Goal: Task Accomplishment & Management: Use online tool/utility

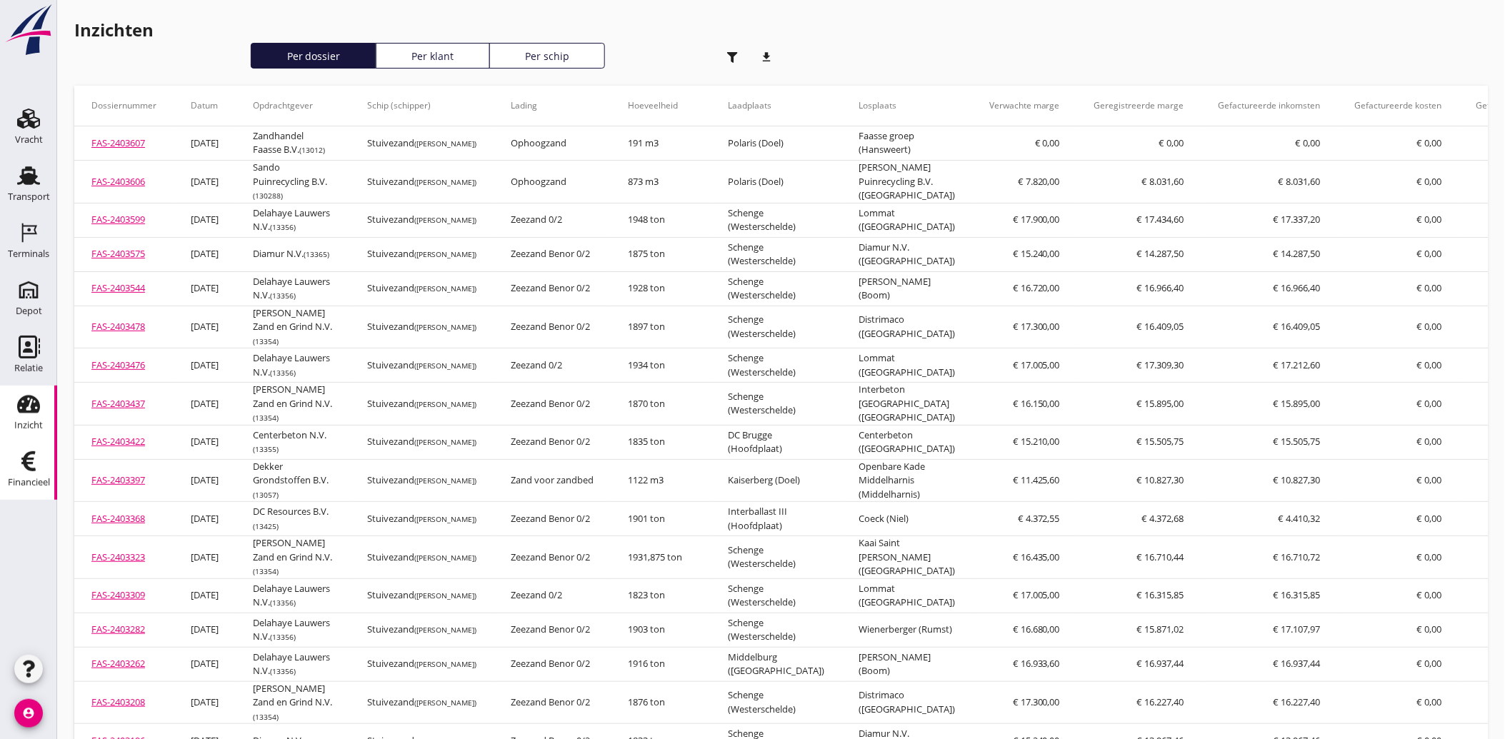
click at [26, 480] on div "Financieel" at bounding box center [29, 482] width 42 height 9
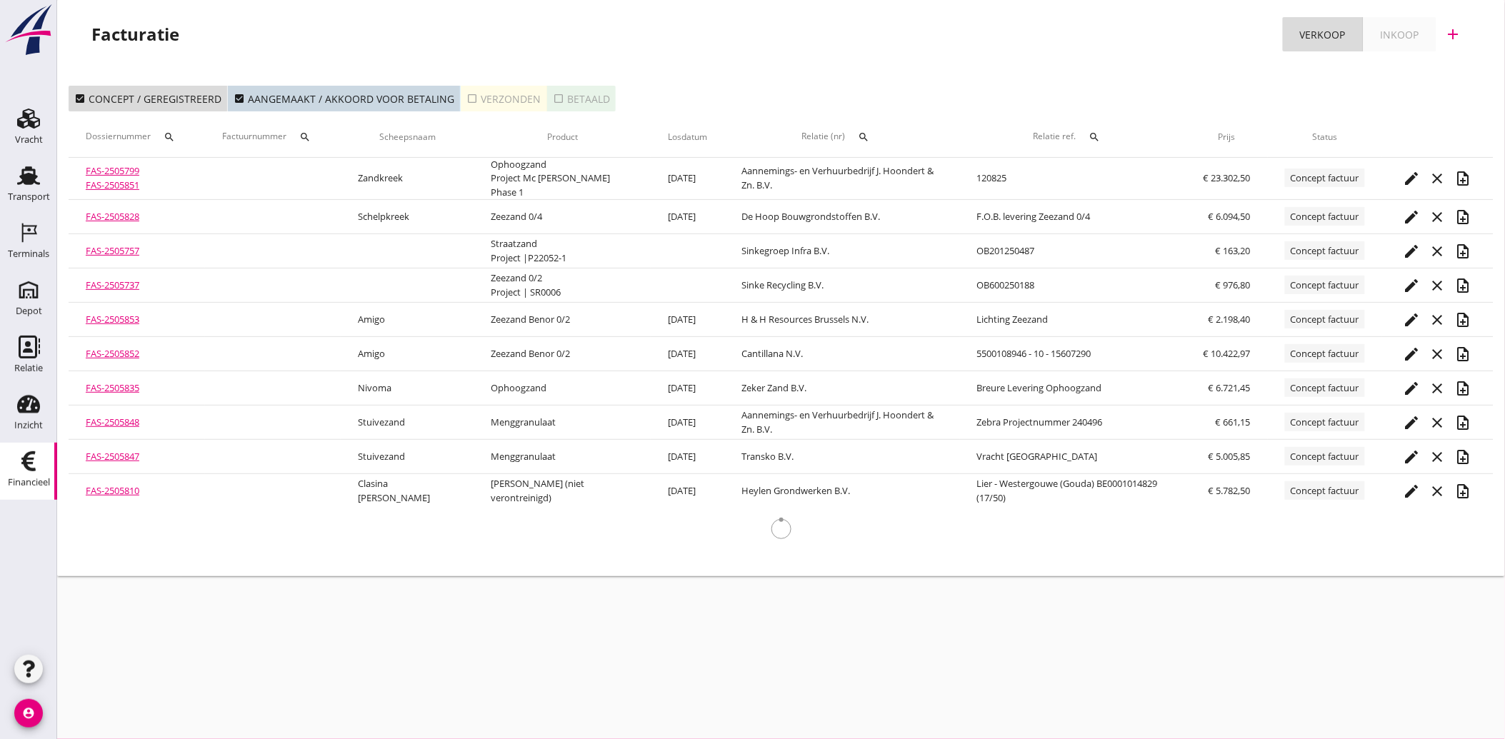
click at [318, 133] on div "search" at bounding box center [305, 136] width 26 height 11
click at [330, 174] on input "Zoeken op factuurnummer..." at bounding box center [377, 178] width 149 height 23
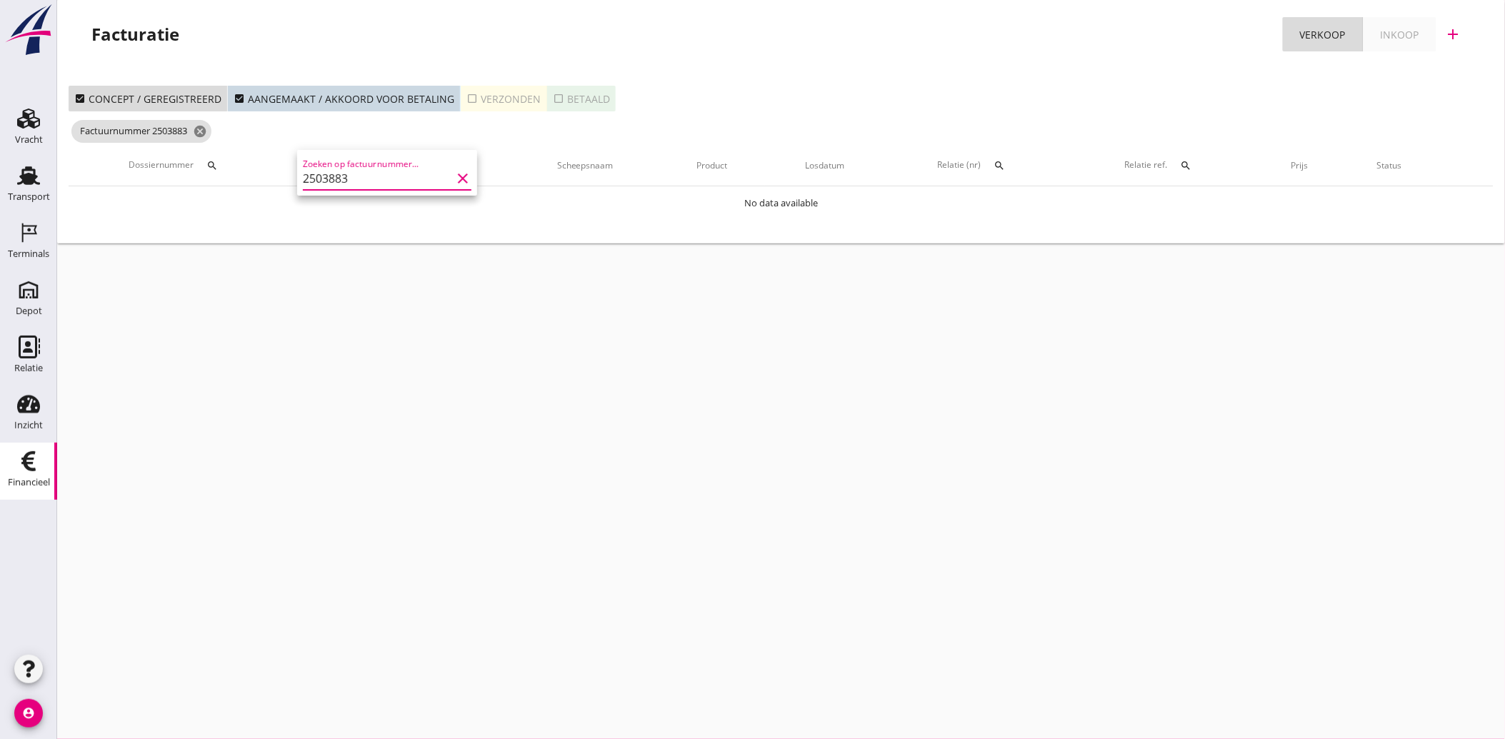
type input "2503883"
click at [467, 100] on icon "check_box_outline_blank" at bounding box center [472, 98] width 11 height 11
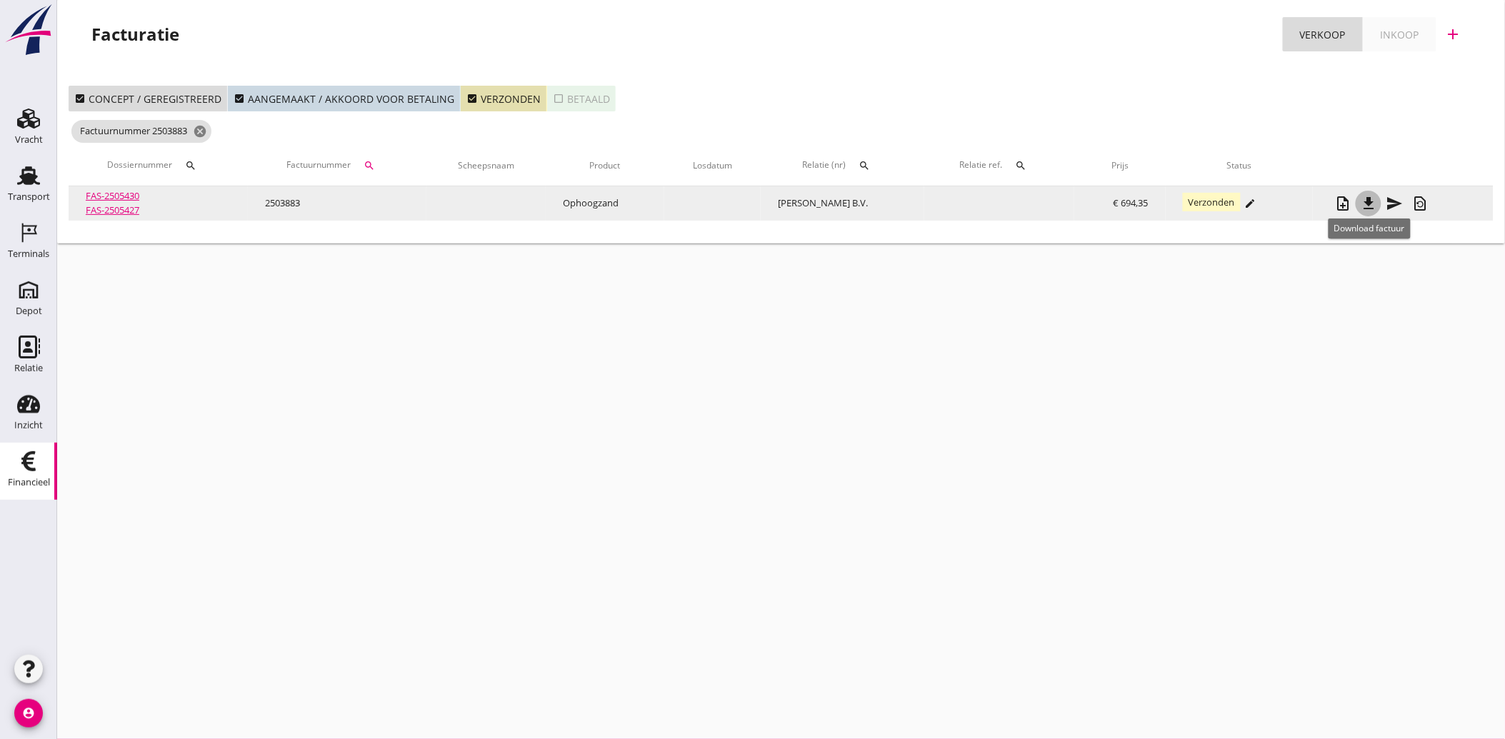
click at [1376, 202] on icon "file_download" at bounding box center [1368, 203] width 17 height 17
click at [1344, 199] on icon "note_add" at bounding box center [1343, 203] width 17 height 17
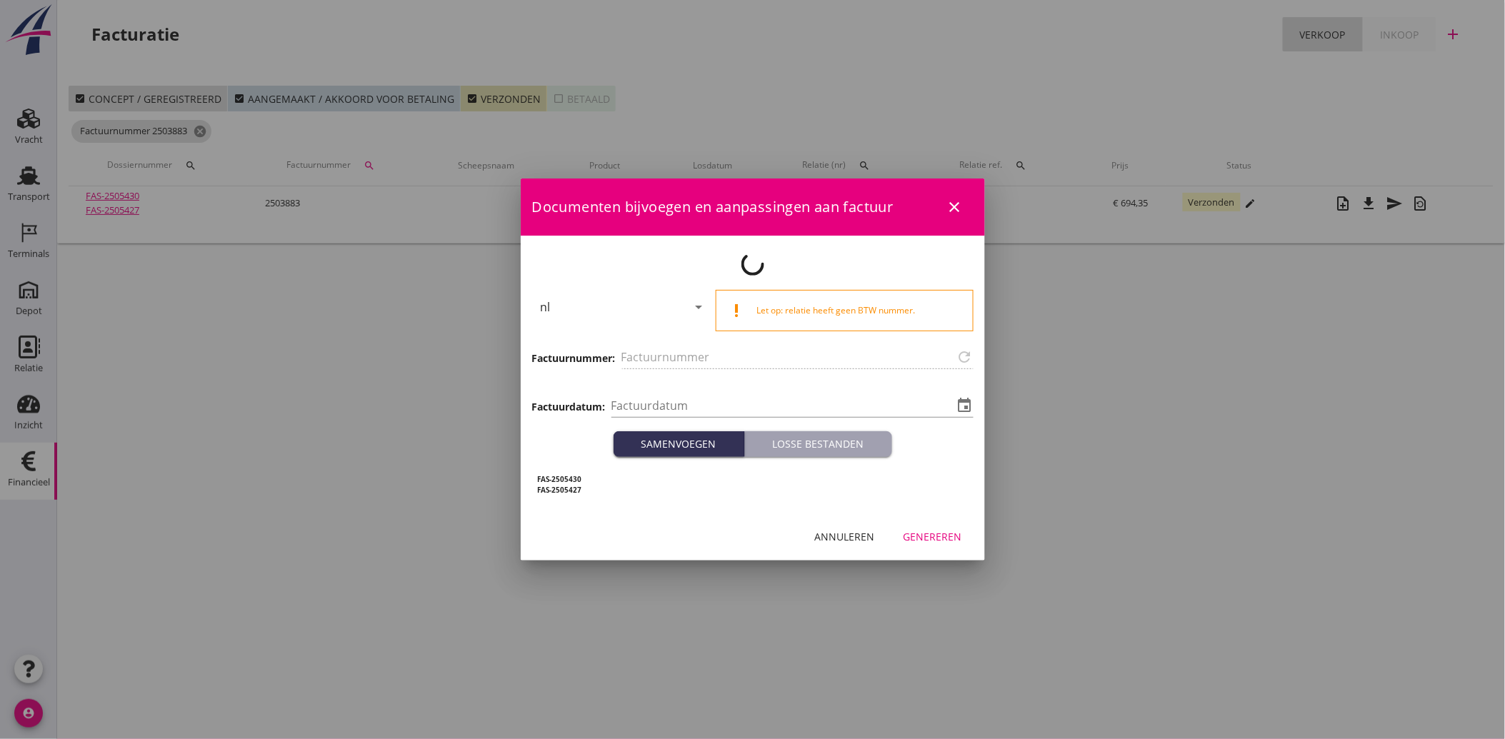
type input "2503883"
type input "[DATE]"
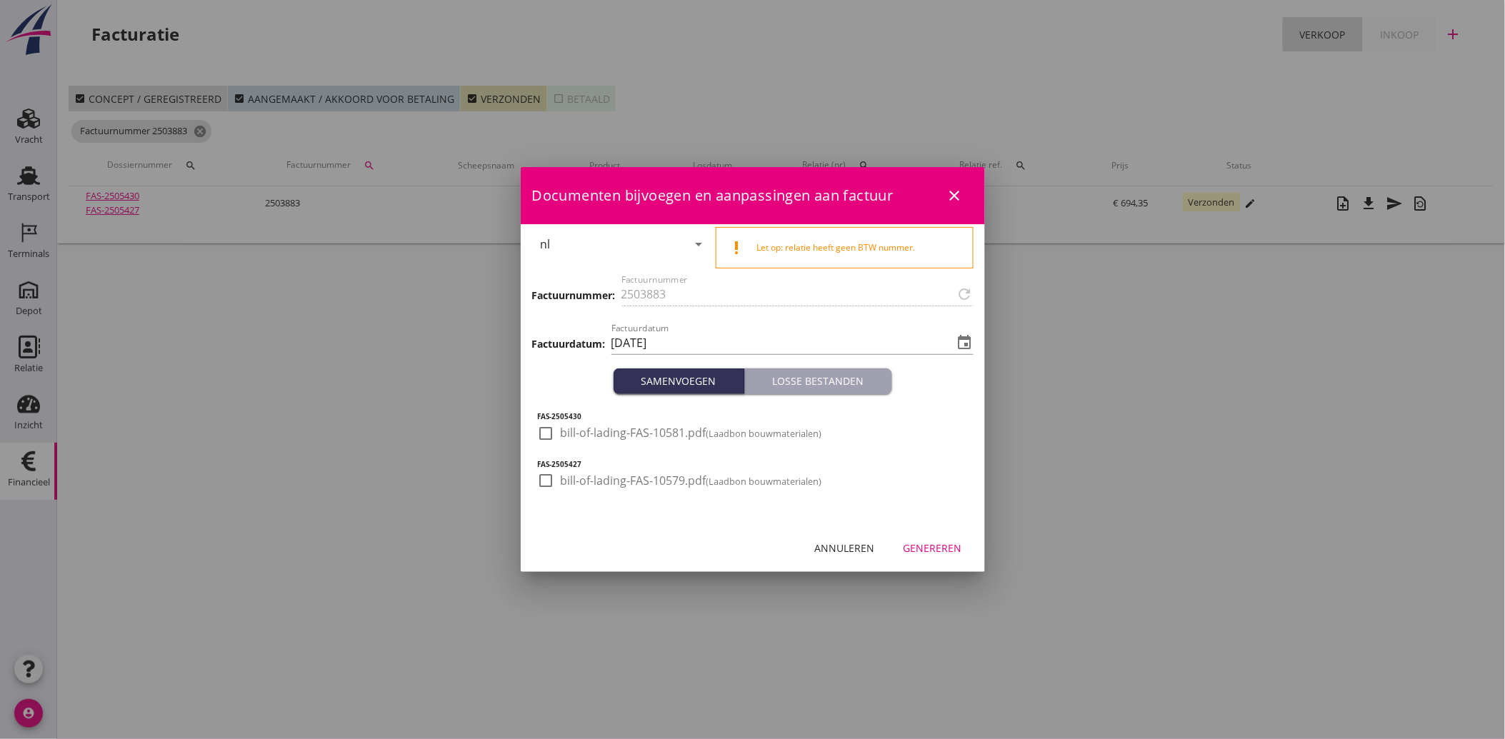
click at [552, 439] on div at bounding box center [546, 434] width 24 height 24
checkbox input "true"
drag, startPoint x: 540, startPoint y: 489, endPoint x: 552, endPoint y: 496, distance: 13.5
click at [540, 489] on div at bounding box center [546, 481] width 24 height 24
checkbox input "true"
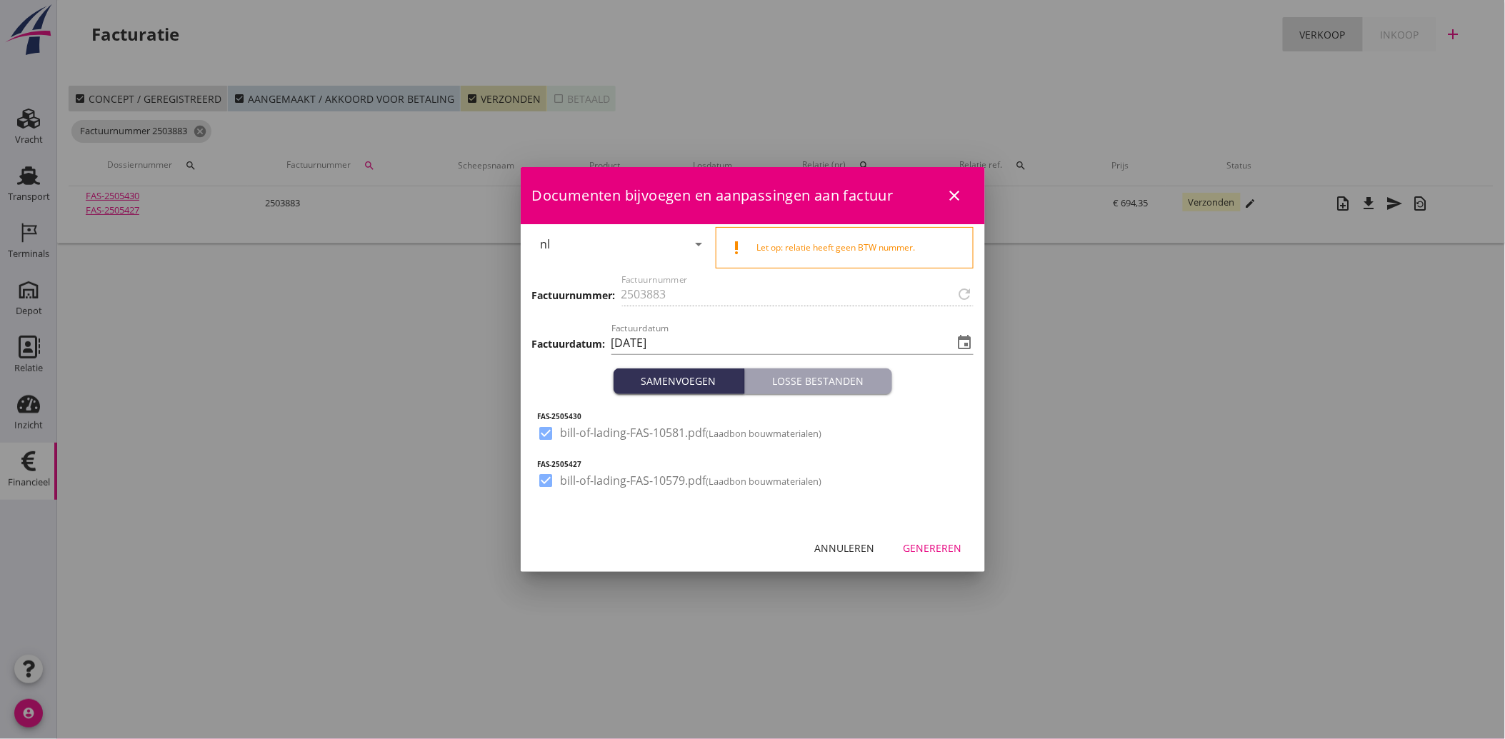
click at [830, 552] on div "Annuleren" at bounding box center [845, 548] width 60 height 15
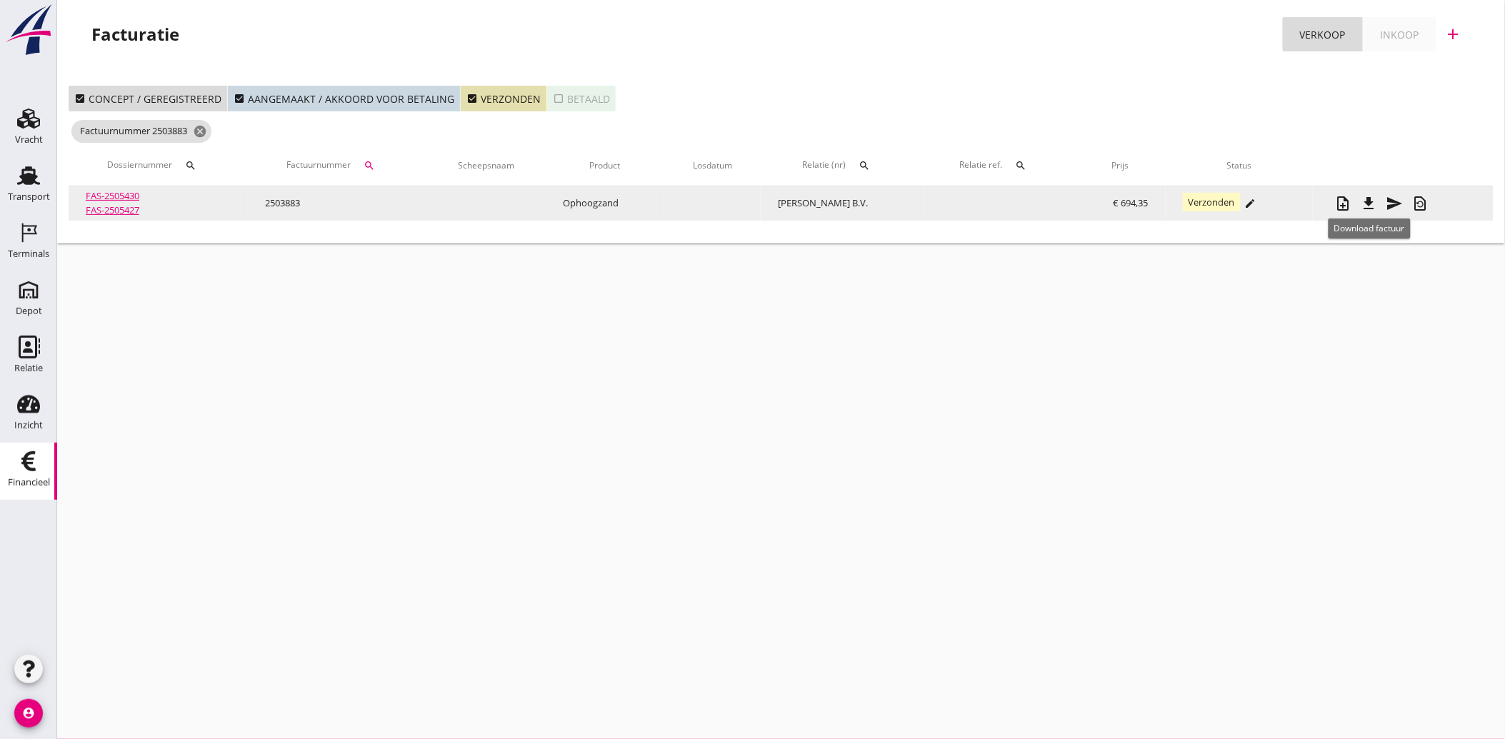
click at [1367, 201] on icon "file_download" at bounding box center [1368, 203] width 17 height 17
click at [1345, 202] on icon "note_add" at bounding box center [1343, 203] width 17 height 17
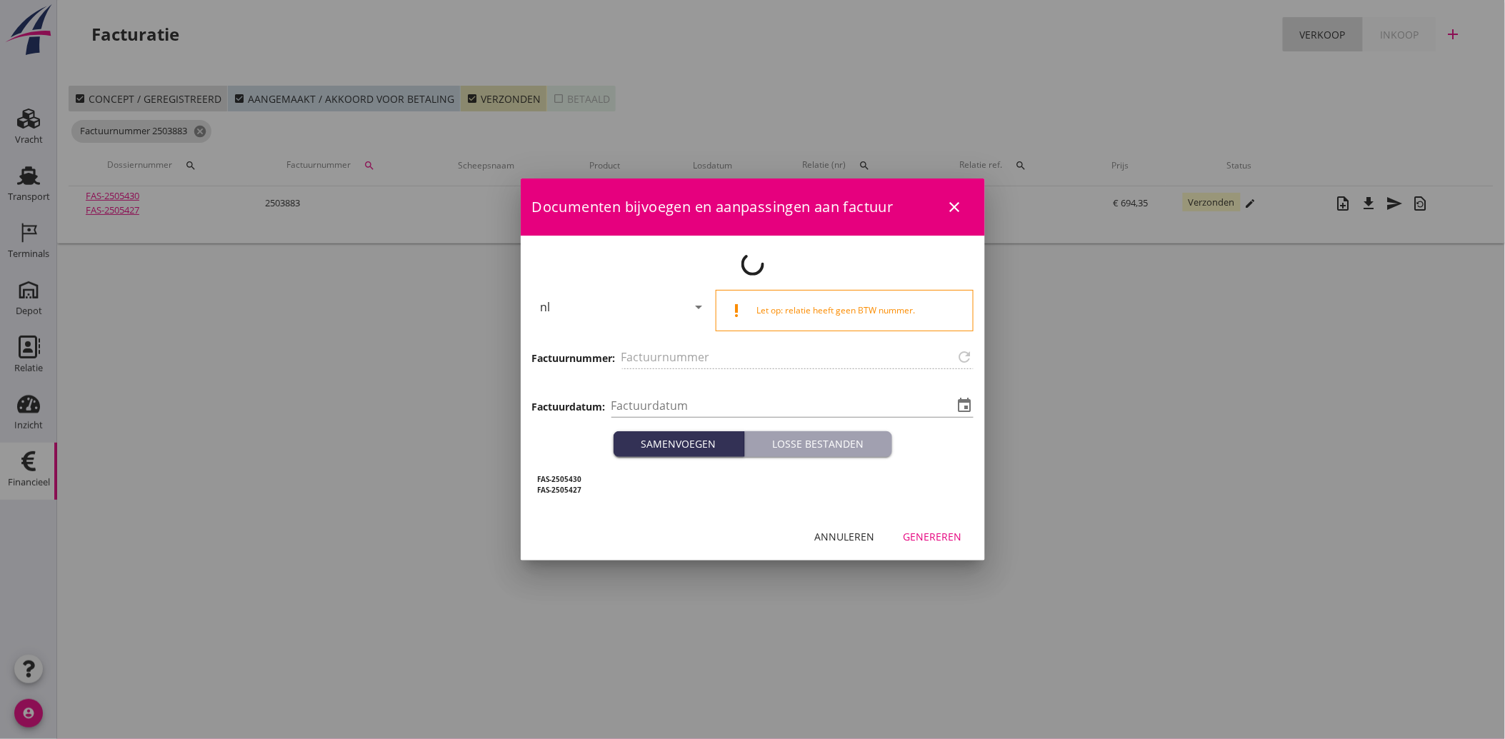
type input "2503883"
type input "[DATE]"
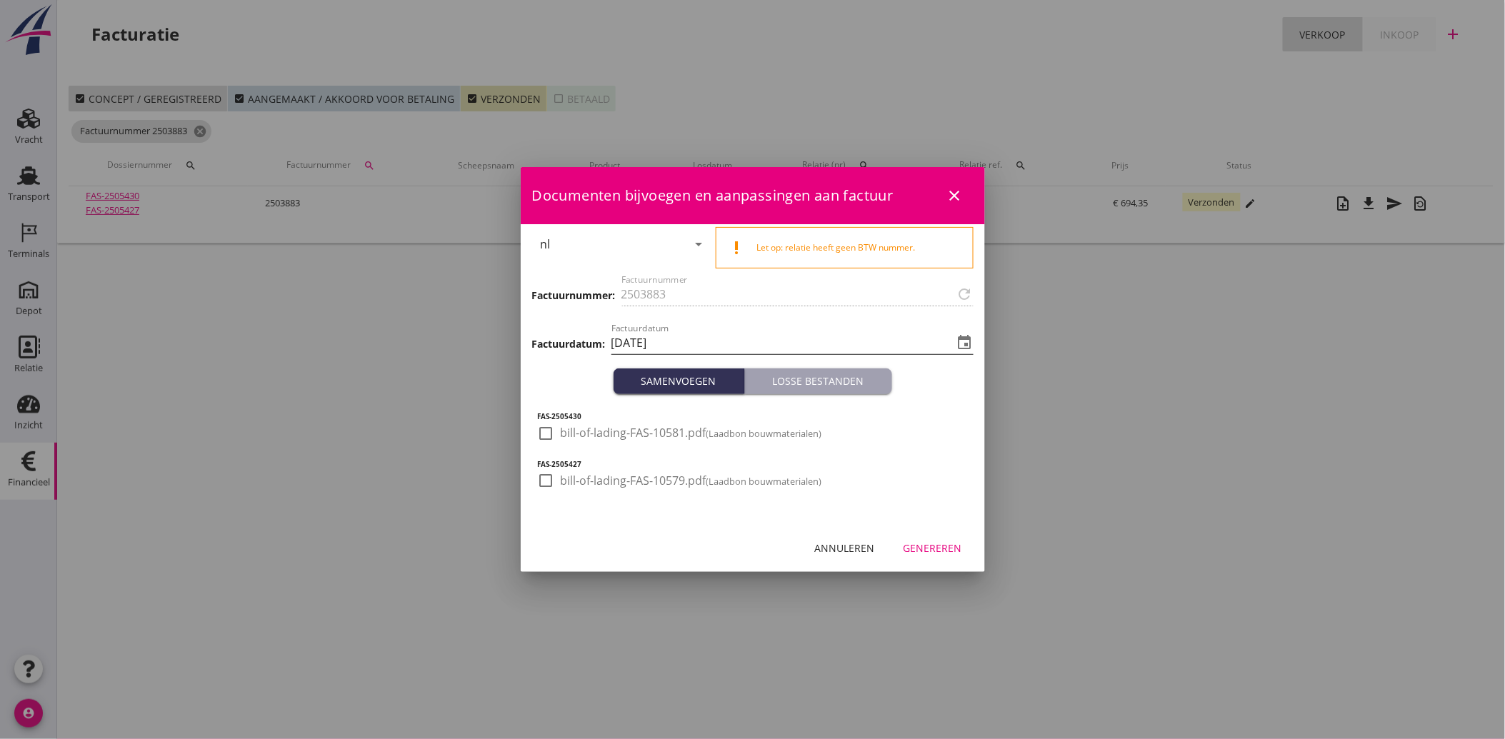
click at [652, 349] on input "[DATE]" at bounding box center [783, 342] width 342 height 23
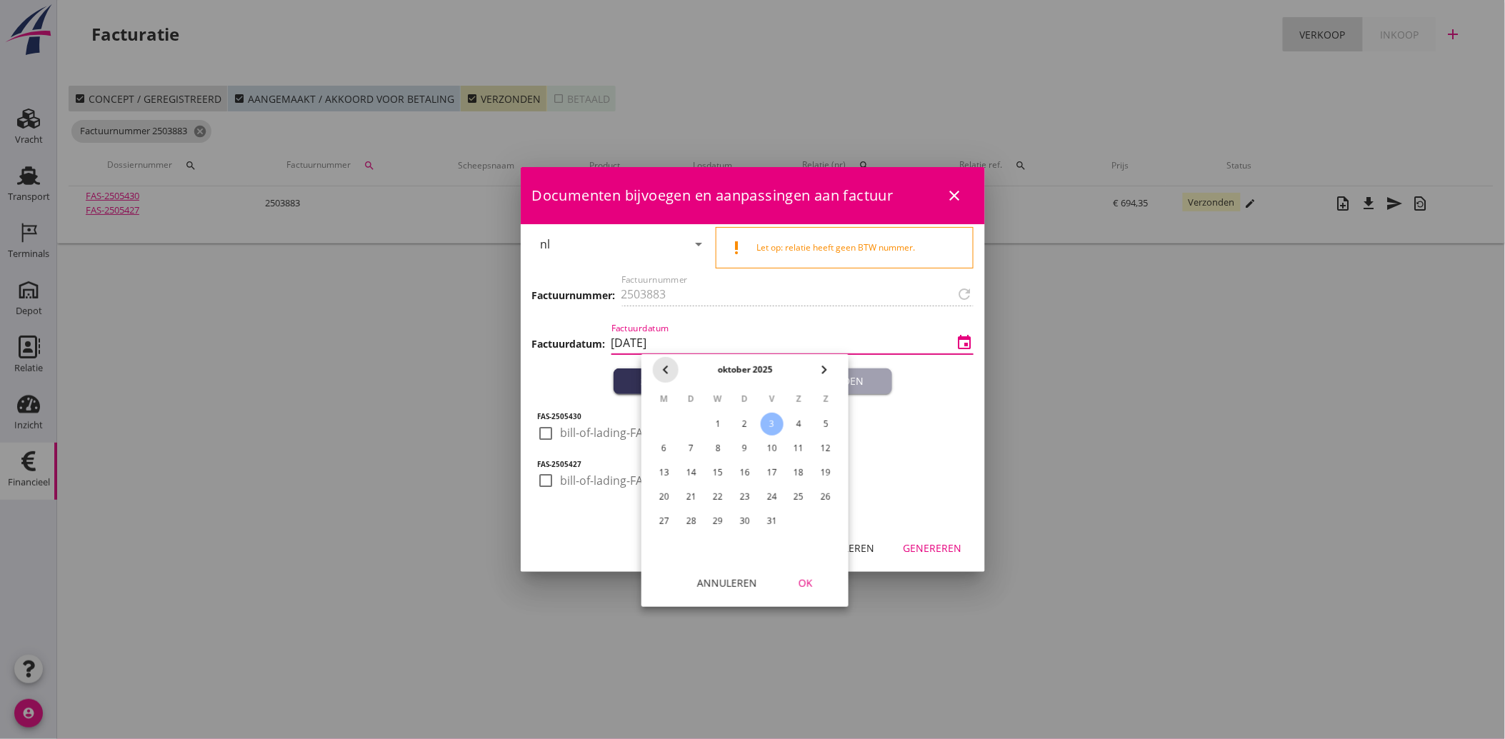
click at [672, 366] on icon "chevron_left" at bounding box center [665, 369] width 17 height 17
click at [714, 472] on td "17" at bounding box center [718, 473] width 26 height 23
click at [719, 469] on td "17" at bounding box center [718, 473] width 26 height 23
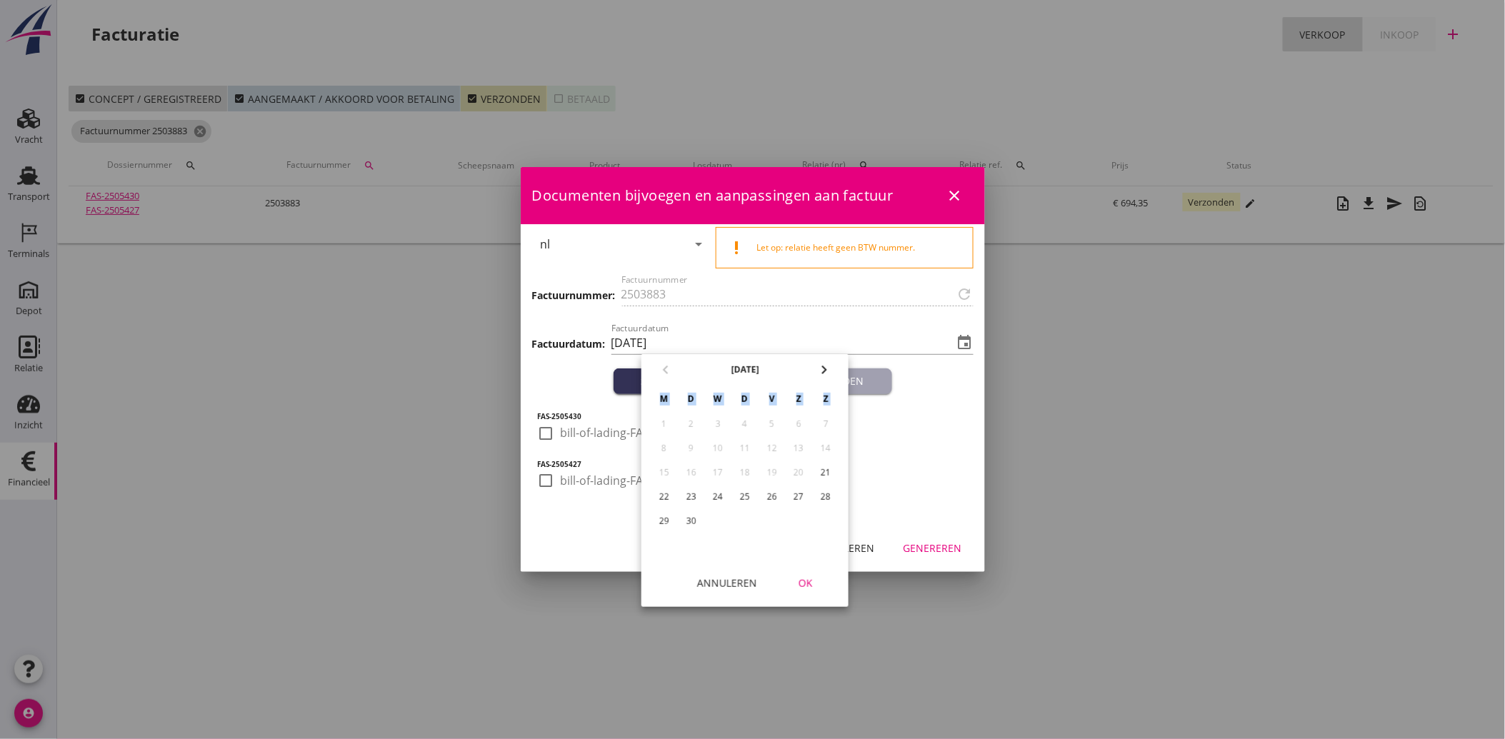
click at [719, 469] on td "17" at bounding box center [718, 473] width 26 height 23
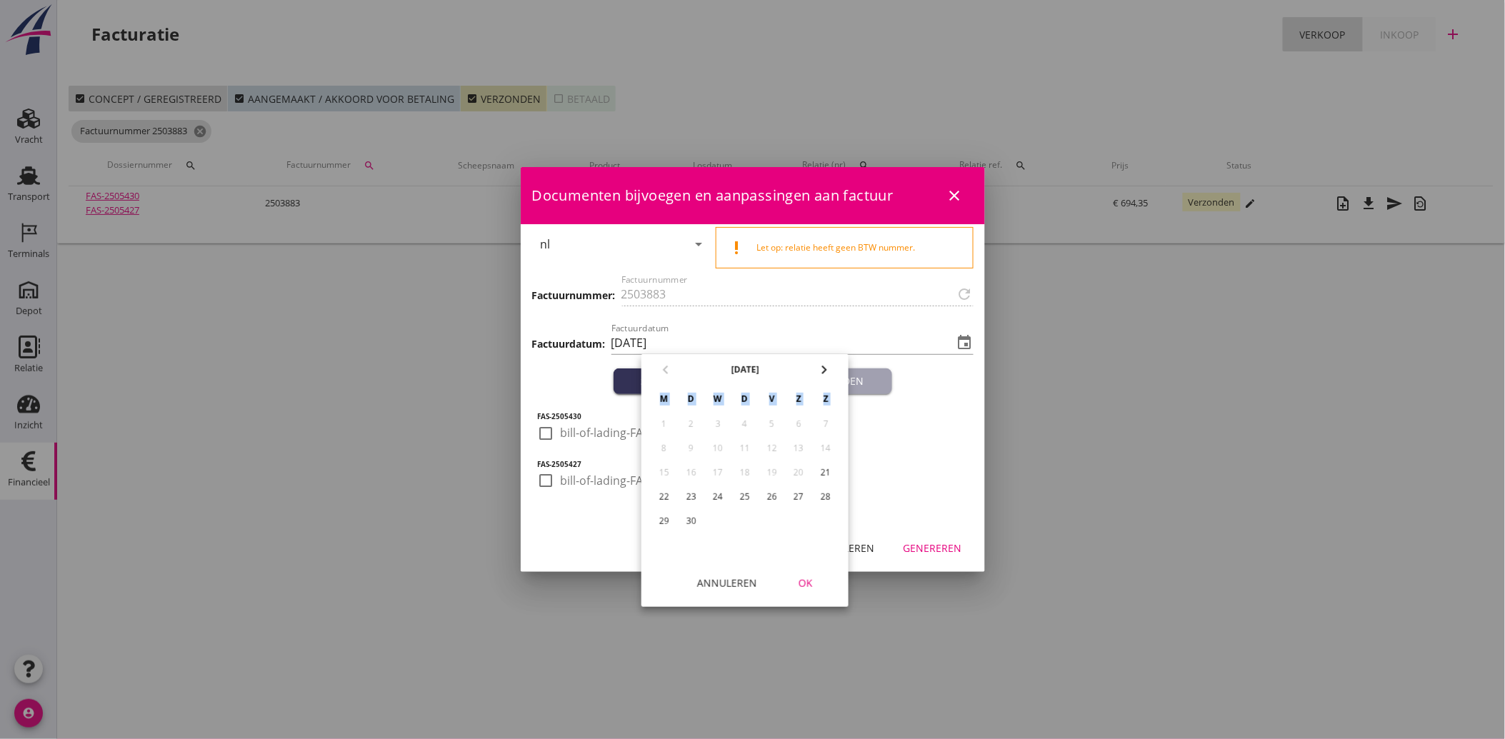
drag, startPoint x: 719, startPoint y: 469, endPoint x: 806, endPoint y: 581, distance: 141.6
click at [806, 581] on div "OK" at bounding box center [806, 583] width 40 height 15
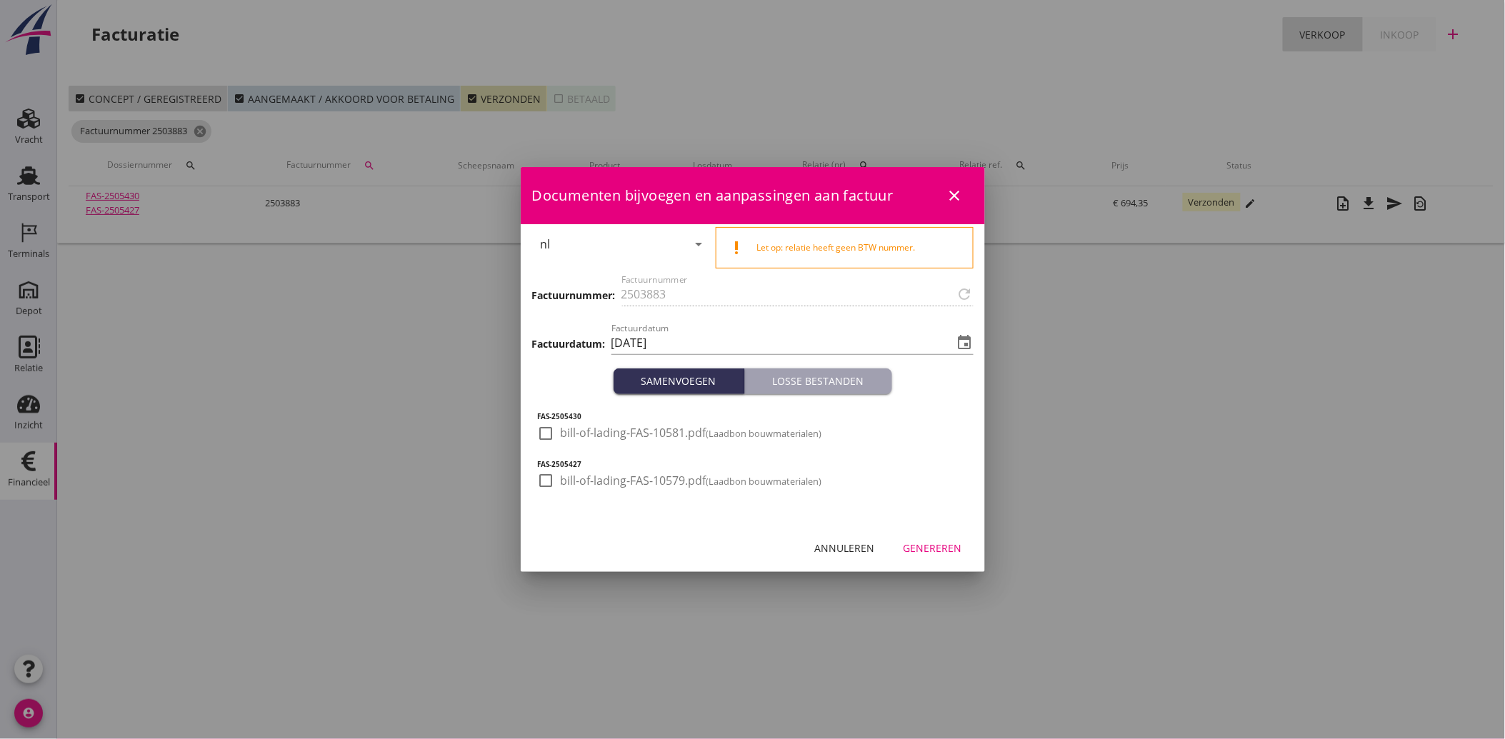
click at [853, 547] on div "Annuleren" at bounding box center [845, 548] width 60 height 15
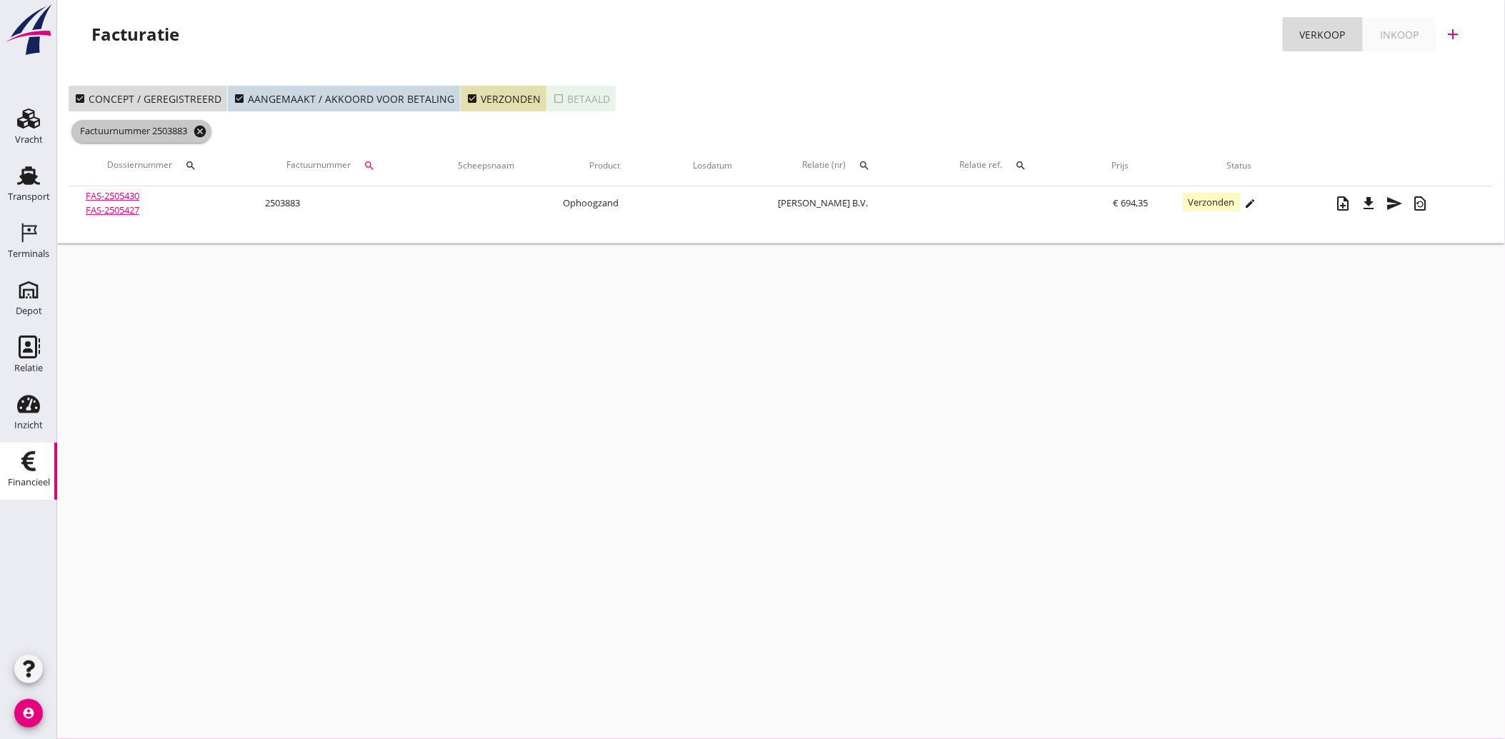
click at [204, 132] on icon "cancel" at bounding box center [200, 131] width 14 height 14
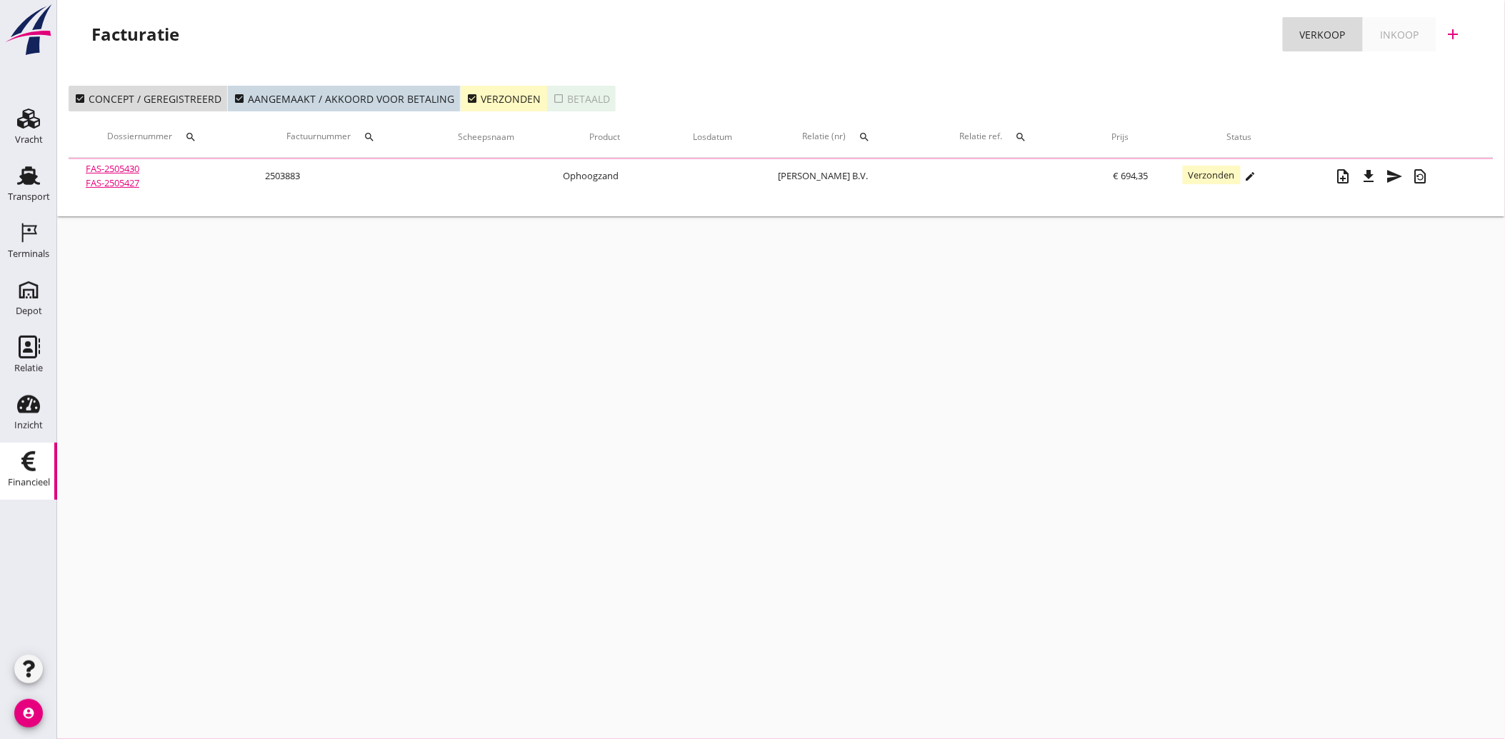
click at [472, 93] on icon "check_box" at bounding box center [472, 98] width 11 height 11
